Goal: Transaction & Acquisition: Purchase product/service

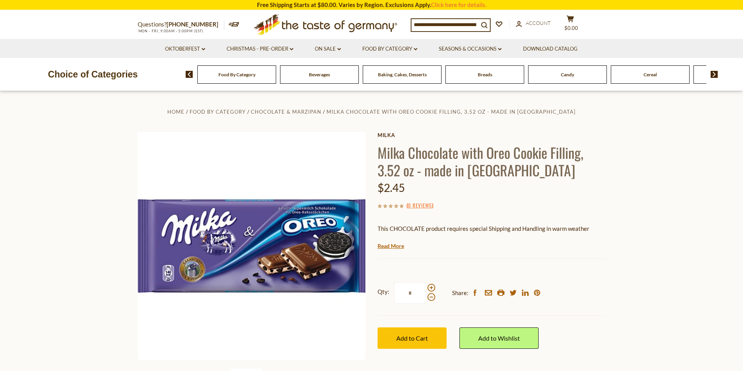
click at [276, 78] on div "Breads" at bounding box center [236, 74] width 79 height 18
click at [272, 81] on div "Breads" at bounding box center [232, 74] width 79 height 18
click at [272, 80] on div "Breads" at bounding box center [232, 74] width 79 height 18
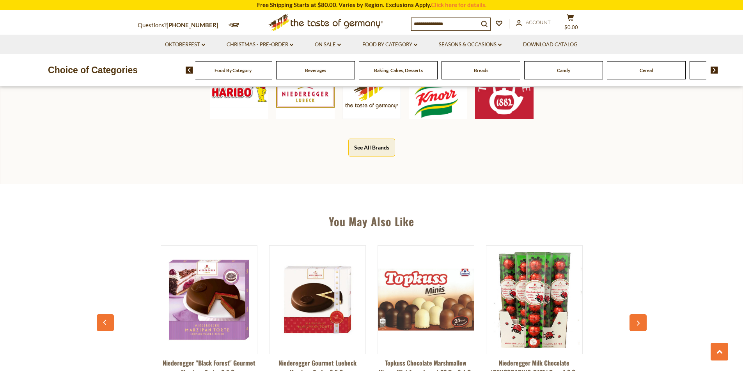
scroll to position [351, 0]
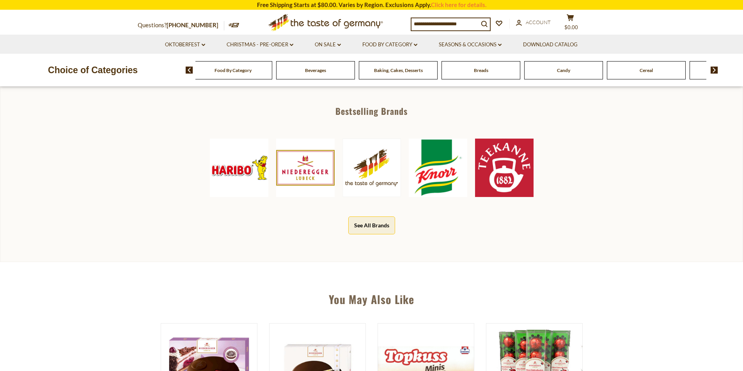
click at [504, 154] on img at bounding box center [504, 168] width 58 height 58
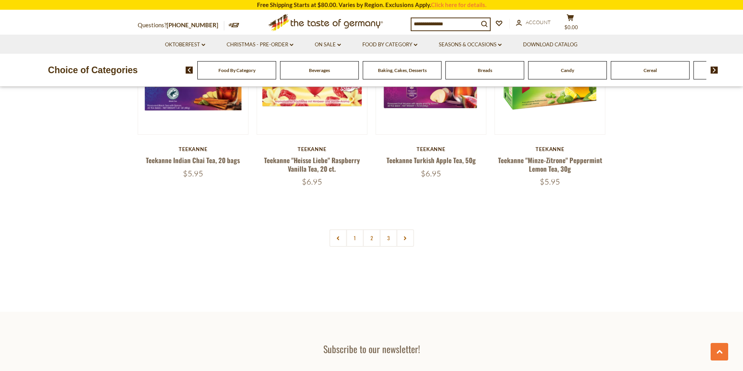
scroll to position [1555, 0]
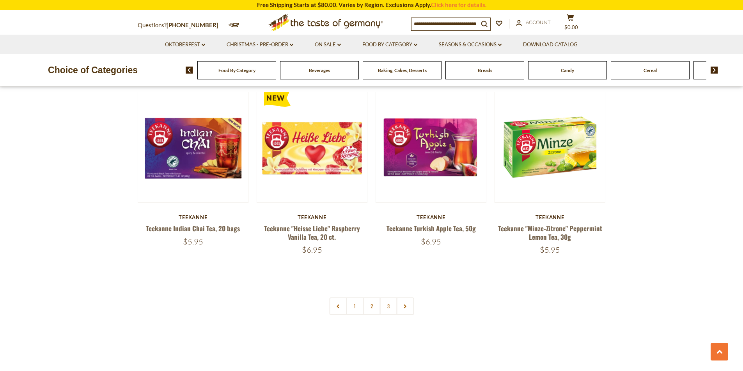
drag, startPoint x: 637, startPoint y: 264, endPoint x: 637, endPoint y: 258, distance: 5.5
